Goal: Information Seeking & Learning: Learn about a topic

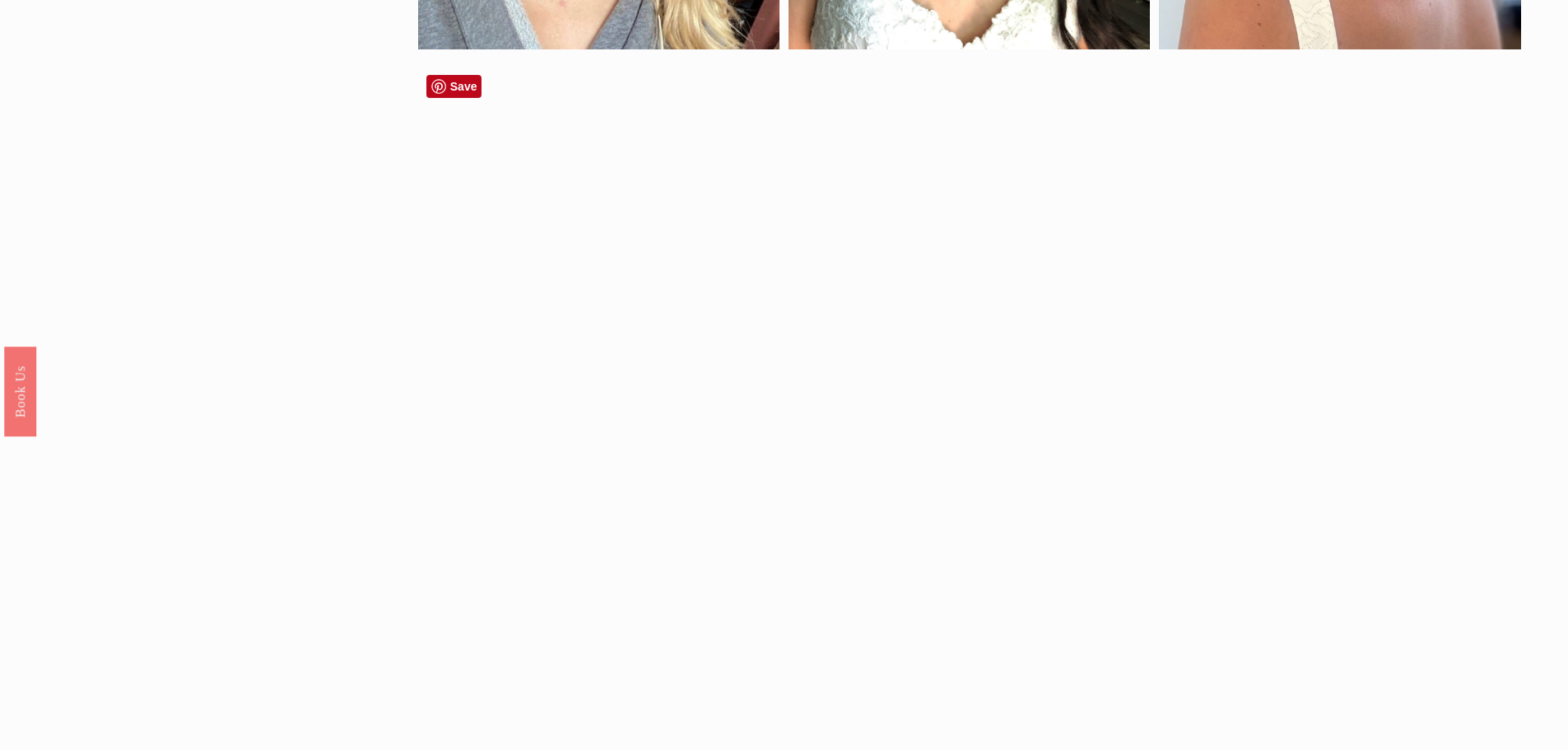
scroll to position [1646, 0]
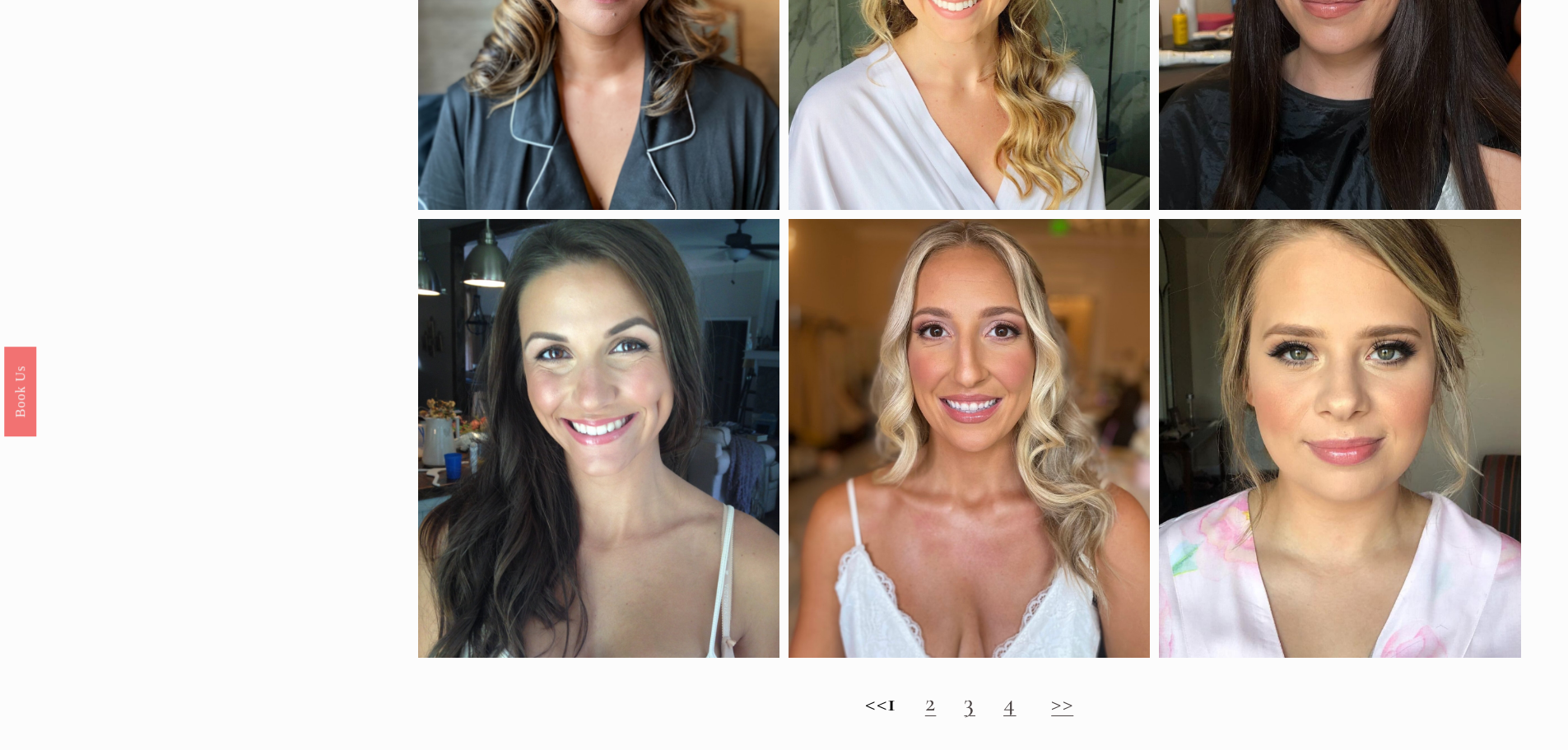
click at [937, 717] on link "2" at bounding box center [931, 702] width 12 height 30
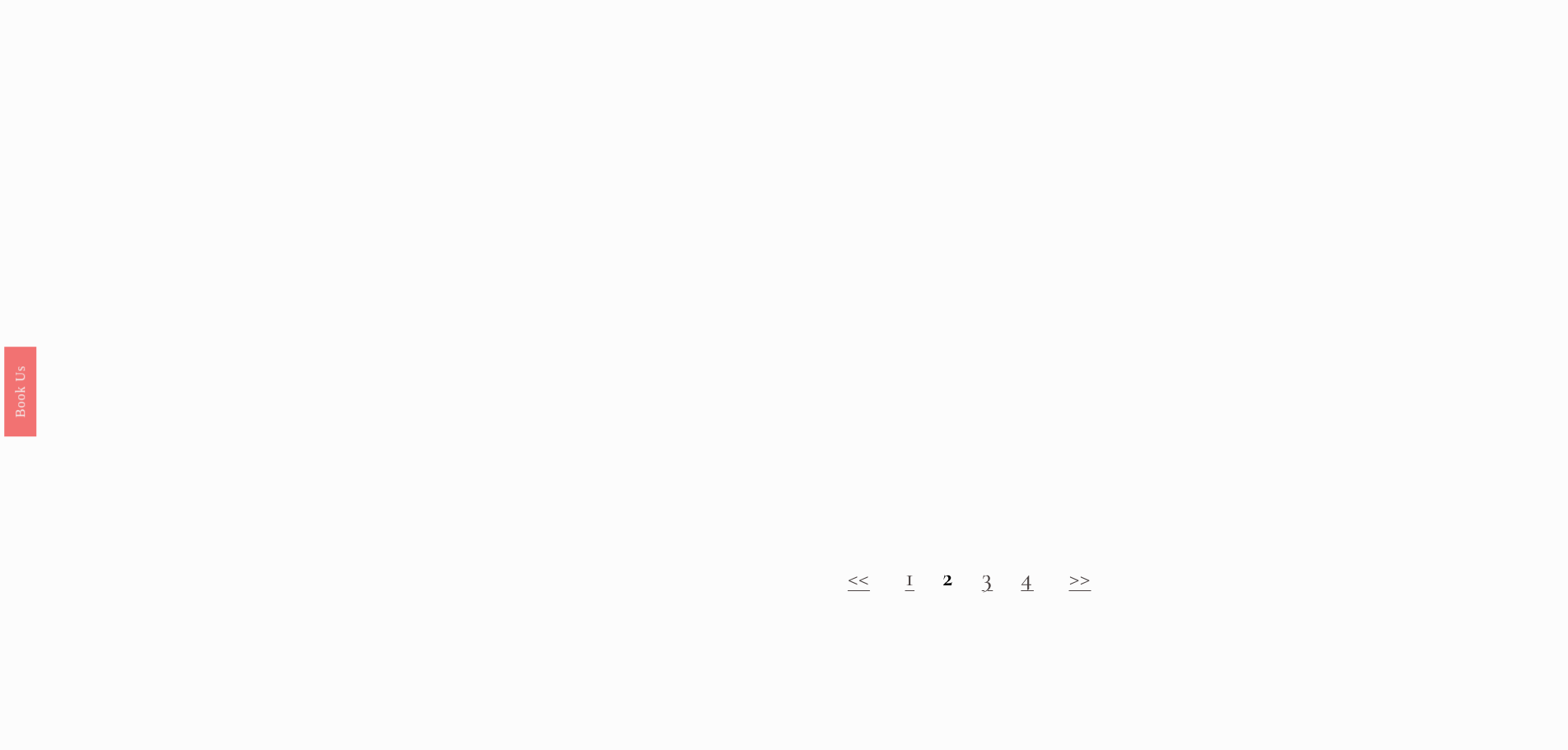
scroll to position [2057, 0]
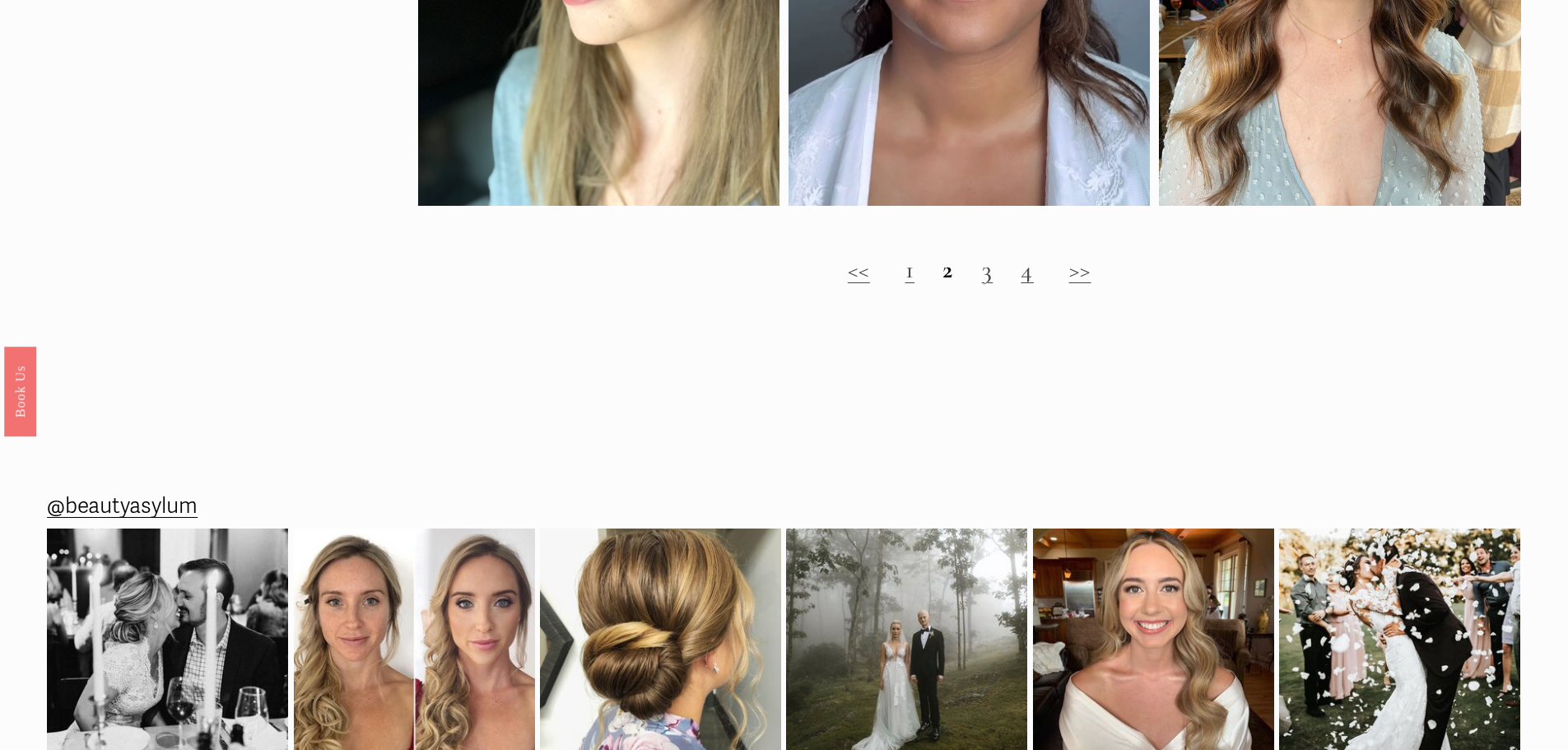
click at [986, 285] on link "3" at bounding box center [988, 269] width 12 height 30
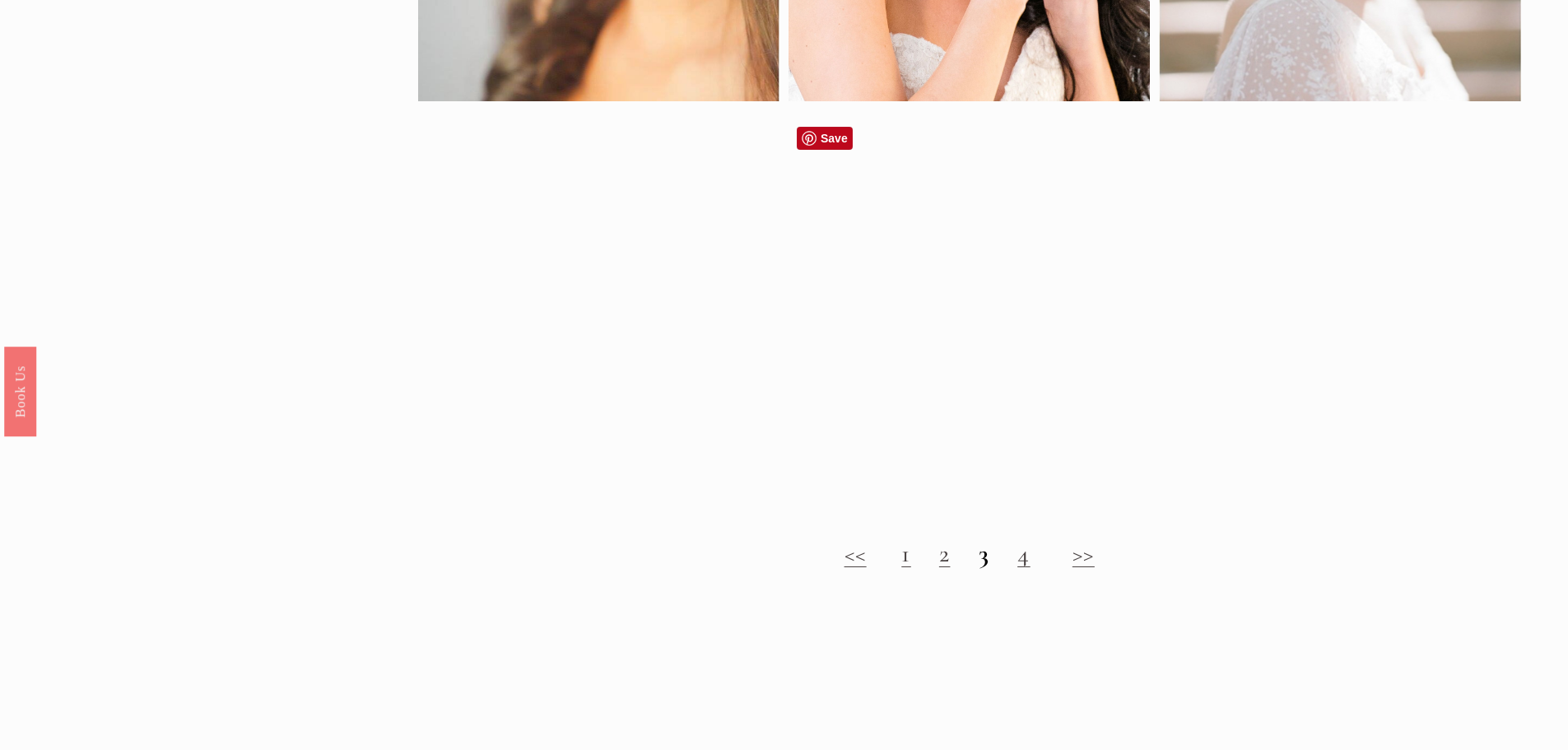
scroll to position [1317, 0]
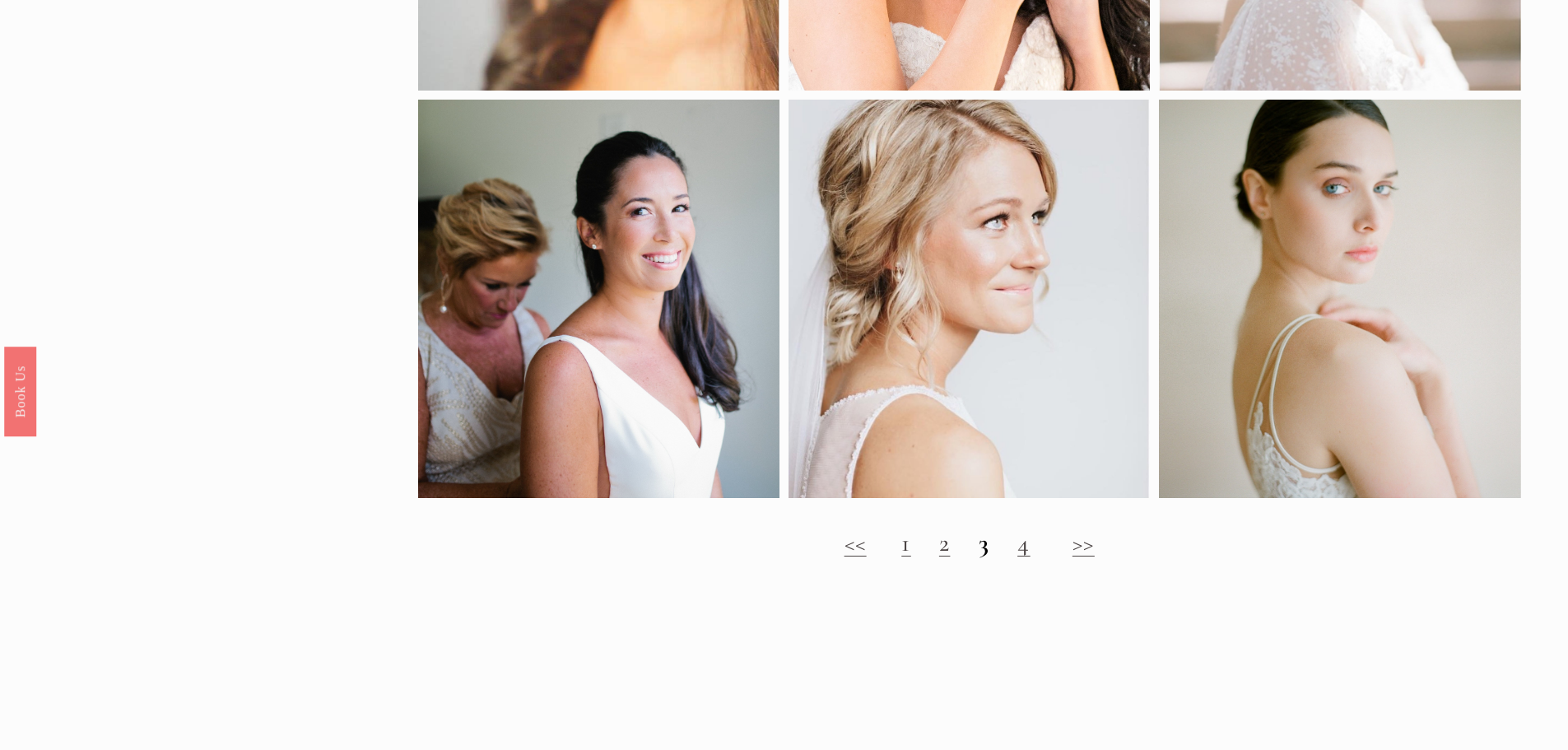
click at [1028, 557] on link "4" at bounding box center [1024, 543] width 13 height 30
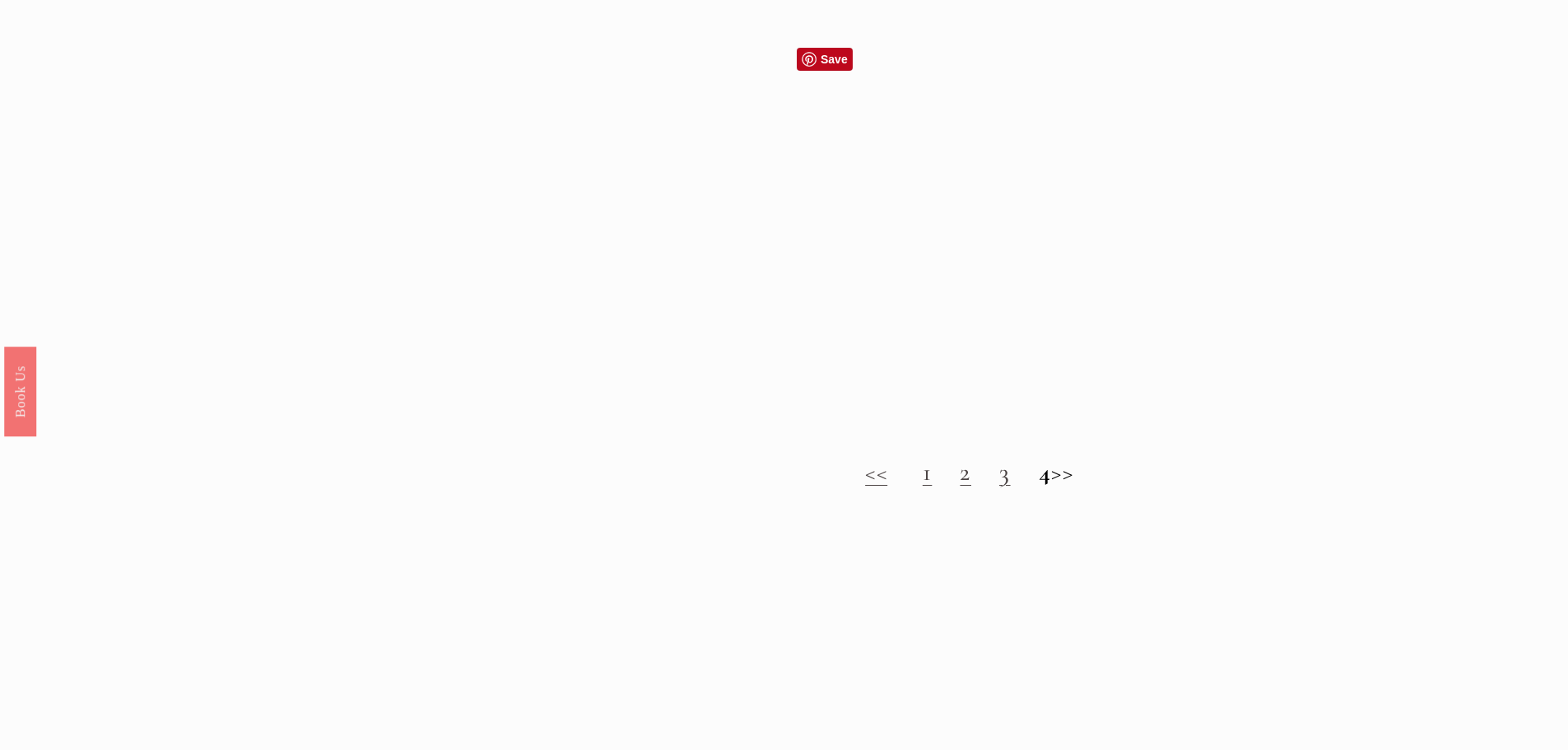
scroll to position [1975, 0]
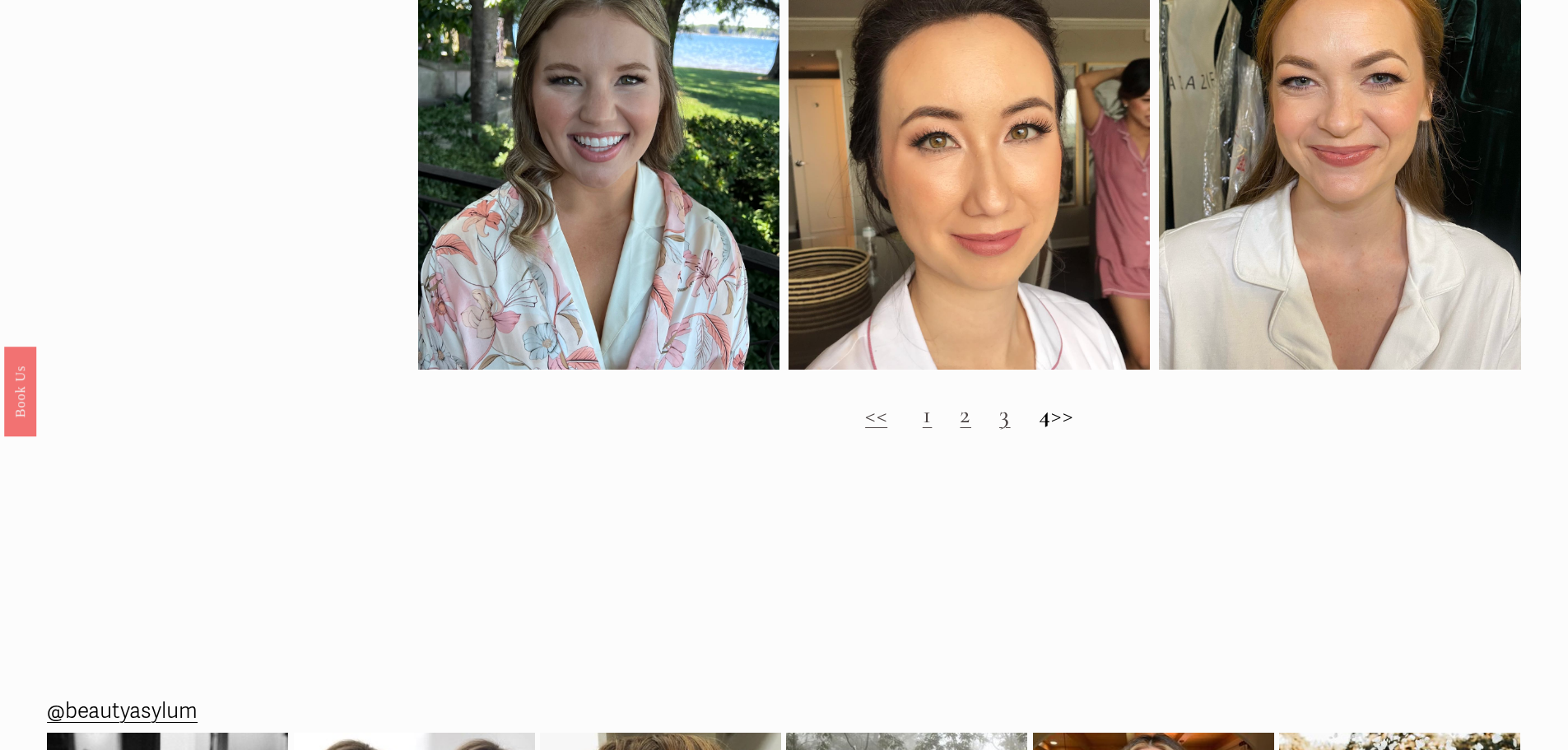
click at [1084, 429] on h2 "<< 1 2 3 4 >>" at bounding box center [969, 414] width 1103 height 29
click at [923, 429] on link "1" at bounding box center [928, 414] width 10 height 30
